Goal: Browse casually: Explore the website without a specific task or goal

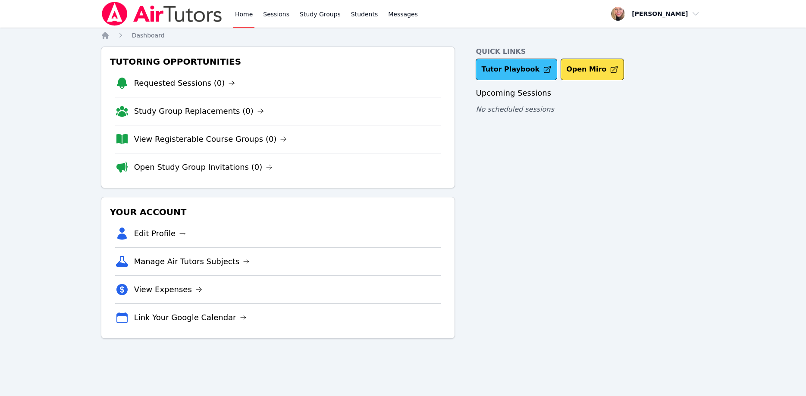
click at [487, 68] on link "Tutor Playbook" at bounding box center [517, 70] width 82 height 22
click at [796, 60] on div "Home Sessions Study Groups Students Messages Open user menu Asia Mason Open mai…" at bounding box center [403, 198] width 806 height 396
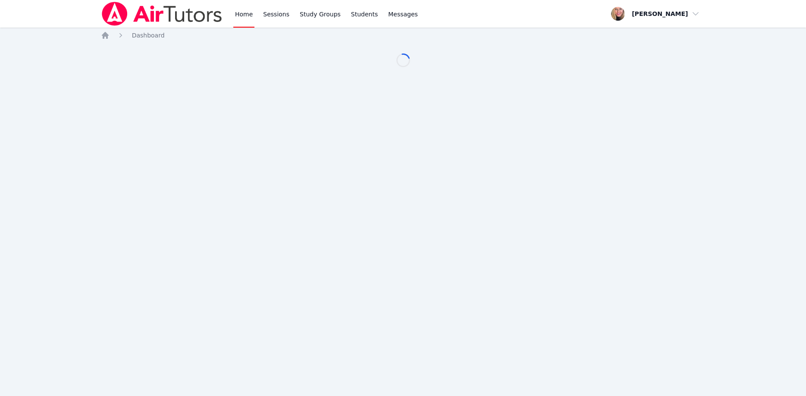
click at [627, 119] on div "Home Sessions Study Groups Students Messages Open user menu Asia Mason Open mai…" at bounding box center [403, 198] width 806 height 396
